Goal: Browse casually: Explore the website without a specific task or goal

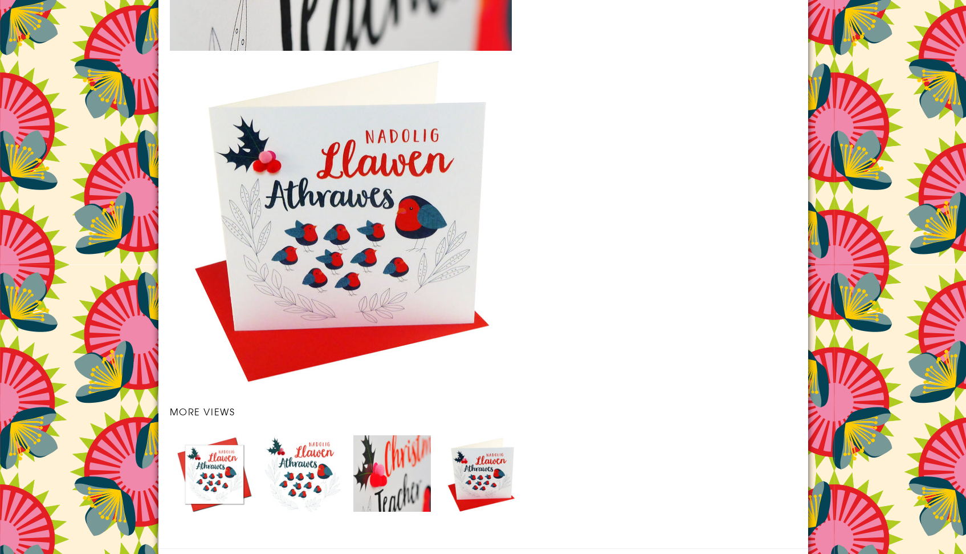
scroll to position [1643, 0]
